Goal: Information Seeking & Learning: Check status

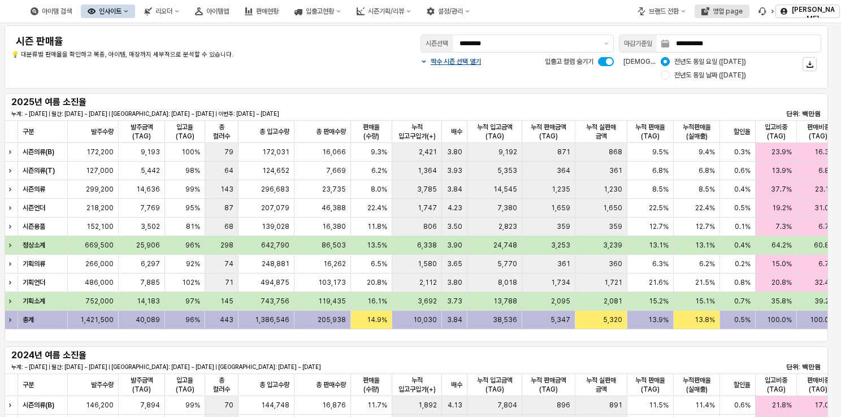
click at [725, 16] on button "영업 page" at bounding box center [721, 12] width 55 height 14
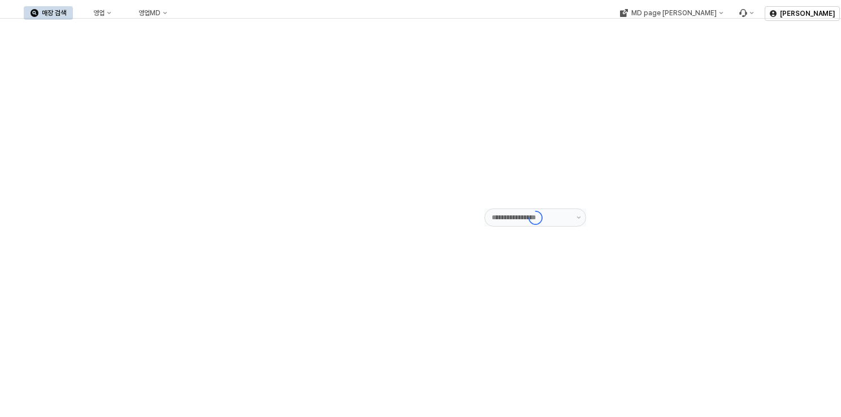
type input "******"
click at [118, 10] on button "영업" at bounding box center [96, 13] width 43 height 14
click at [214, 31] on div "목표매출 달성현황" at bounding box center [223, 33] width 60 height 9
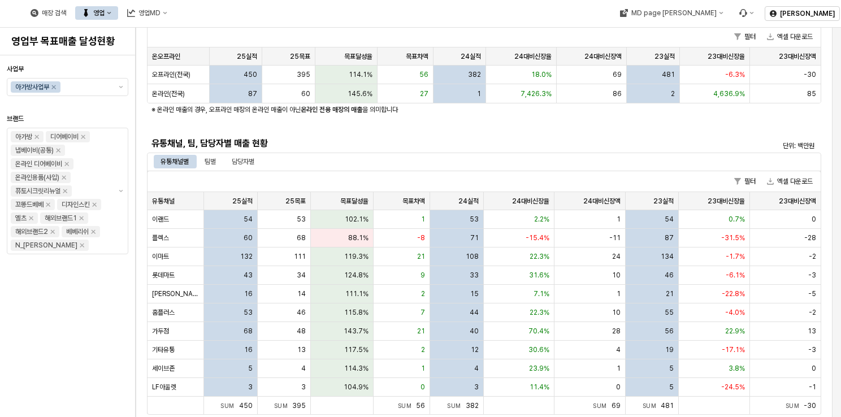
scroll to position [169, 0]
click at [244, 159] on div "담당자별" at bounding box center [243, 161] width 23 height 14
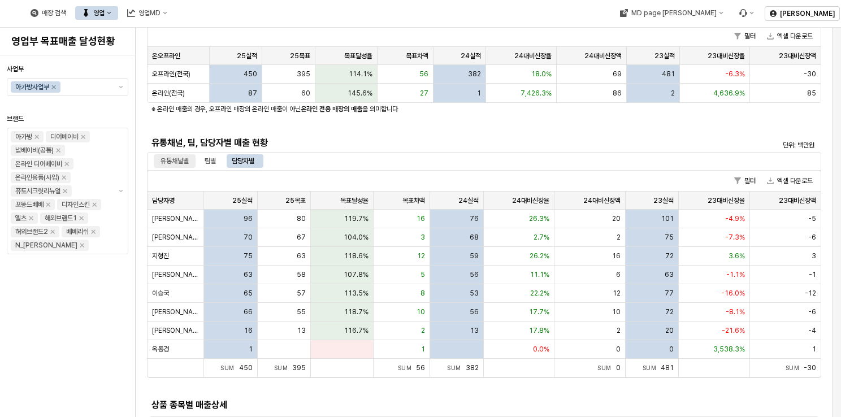
click at [188, 162] on div "유통채널별" at bounding box center [174, 161] width 28 height 14
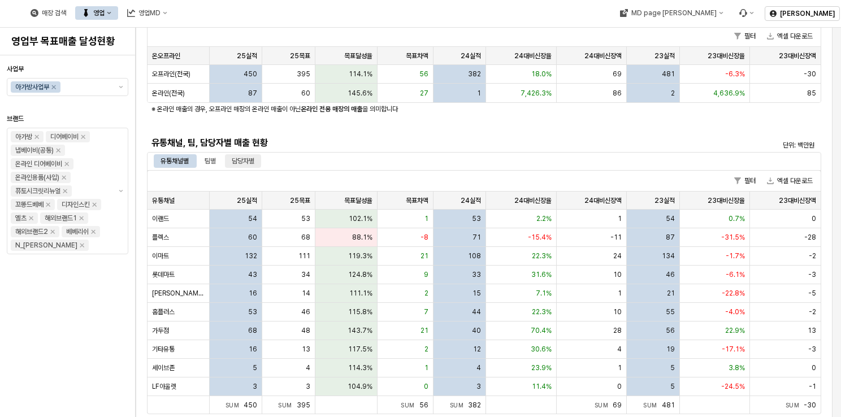
click at [253, 164] on div "담당자별" at bounding box center [243, 161] width 23 height 14
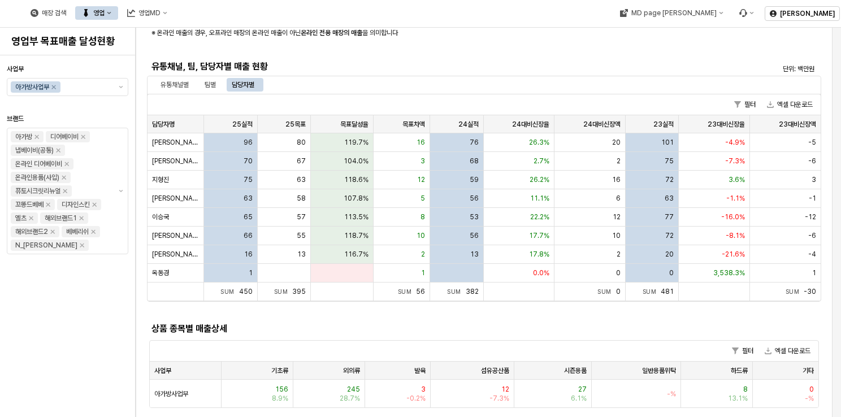
scroll to position [226, 0]
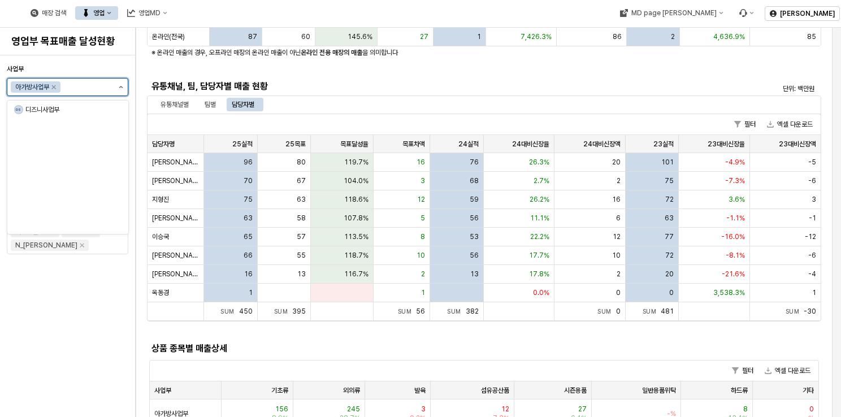
click at [124, 89] on button "제안 사항 표시" at bounding box center [121, 87] width 14 height 17
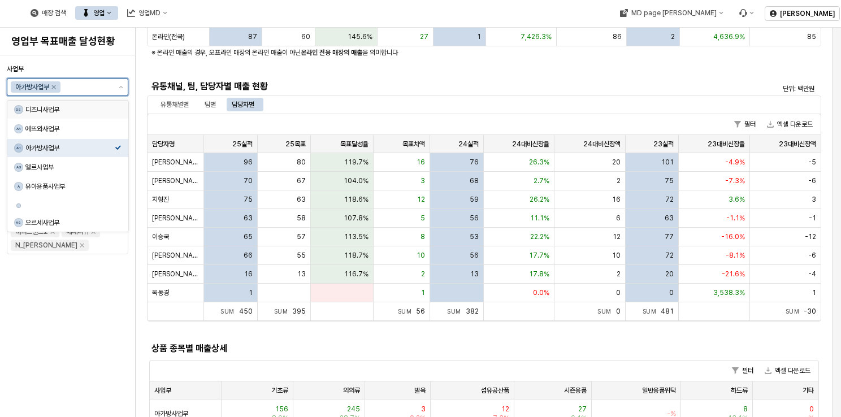
click at [61, 114] on div "DS 디즈니사업부" at bounding box center [64, 109] width 101 height 11
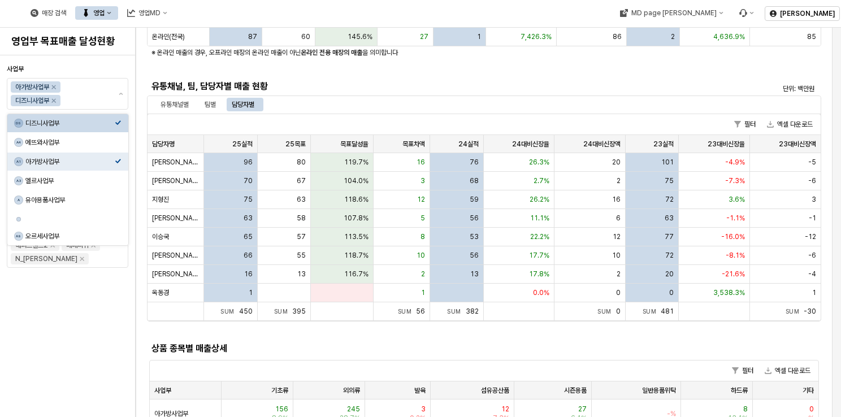
click at [463, 94] on div "유통채널, 팀, 담당자별 매출 현황" at bounding box center [400, 86] width 506 height 18
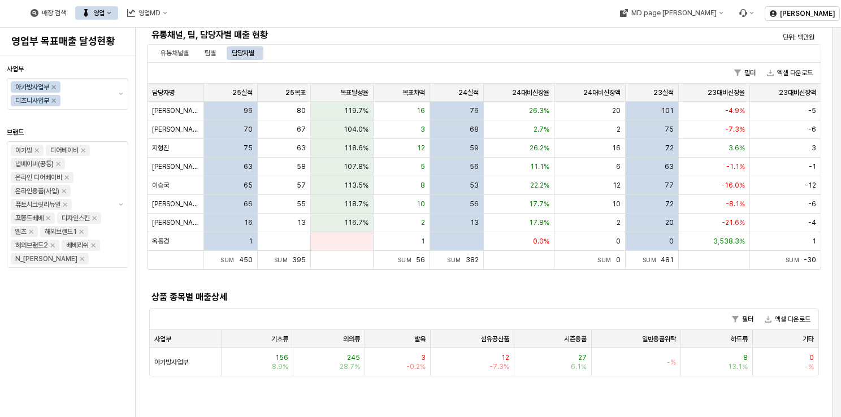
scroll to position [282, 0]
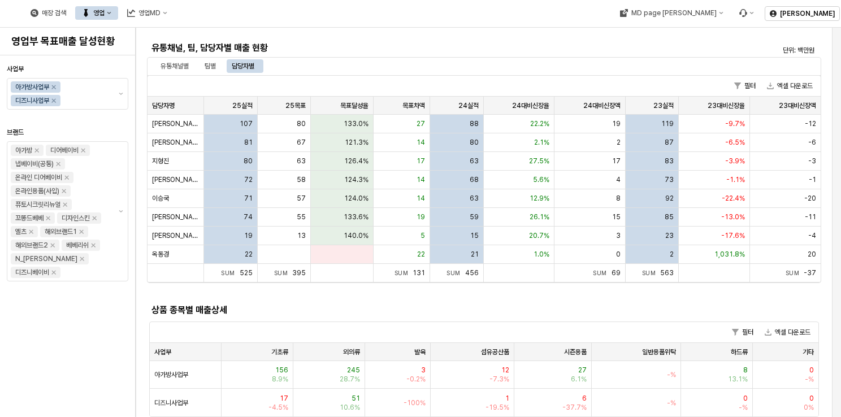
click at [460, 57] on div "유통채널별 팀별 담당자별" at bounding box center [484, 66] width 674 height 18
click at [175, 67] on div "유통채널별" at bounding box center [174, 66] width 28 height 14
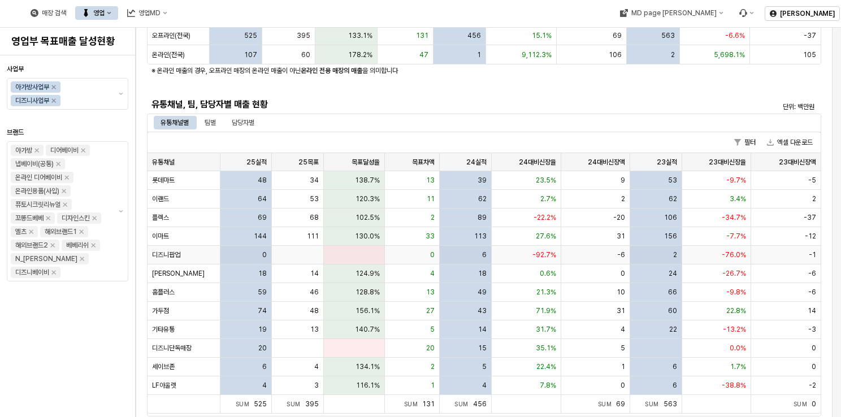
scroll to position [0, 0]
